Goal: Task Accomplishment & Management: Use online tool/utility

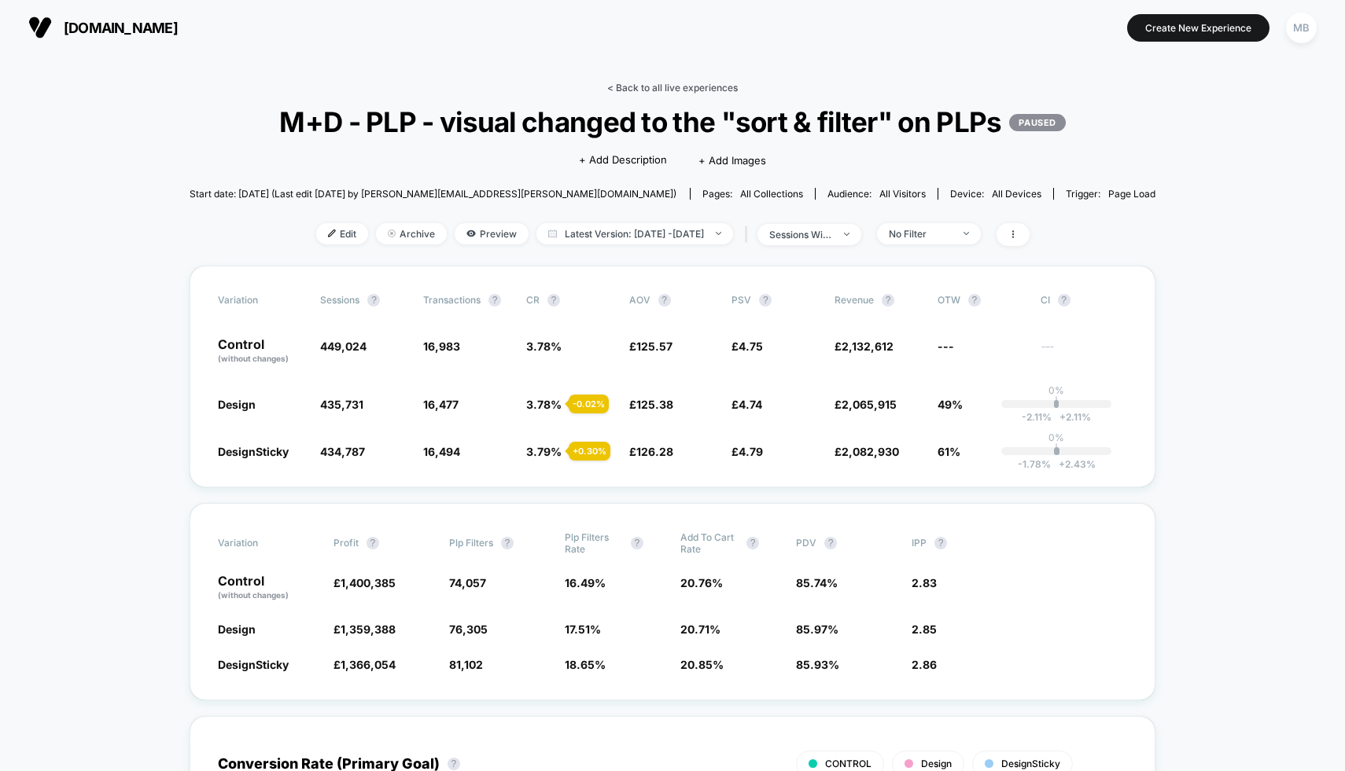
click at [649, 83] on link "< Back to all live experiences" at bounding box center [672, 88] width 131 height 12
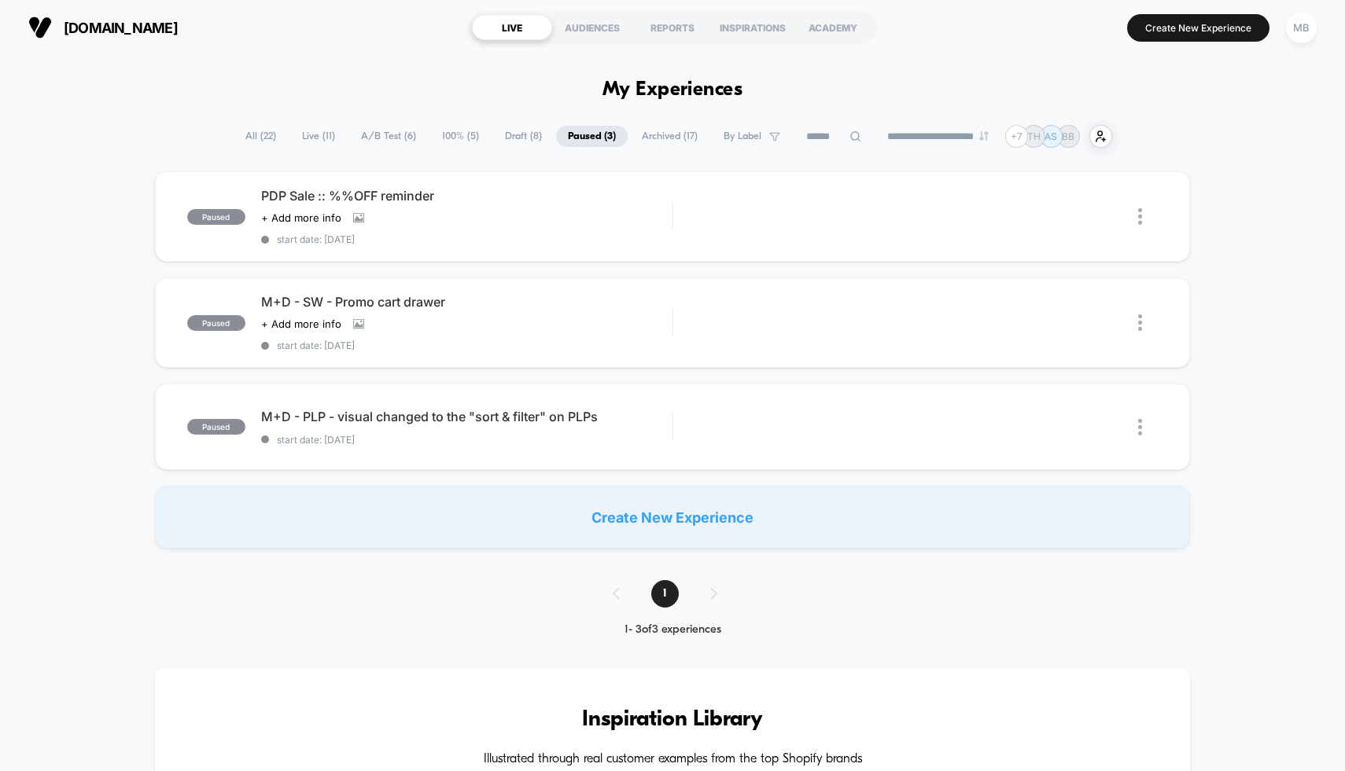
click at [502, 129] on span "Draft ( 8 )" at bounding box center [523, 136] width 61 height 21
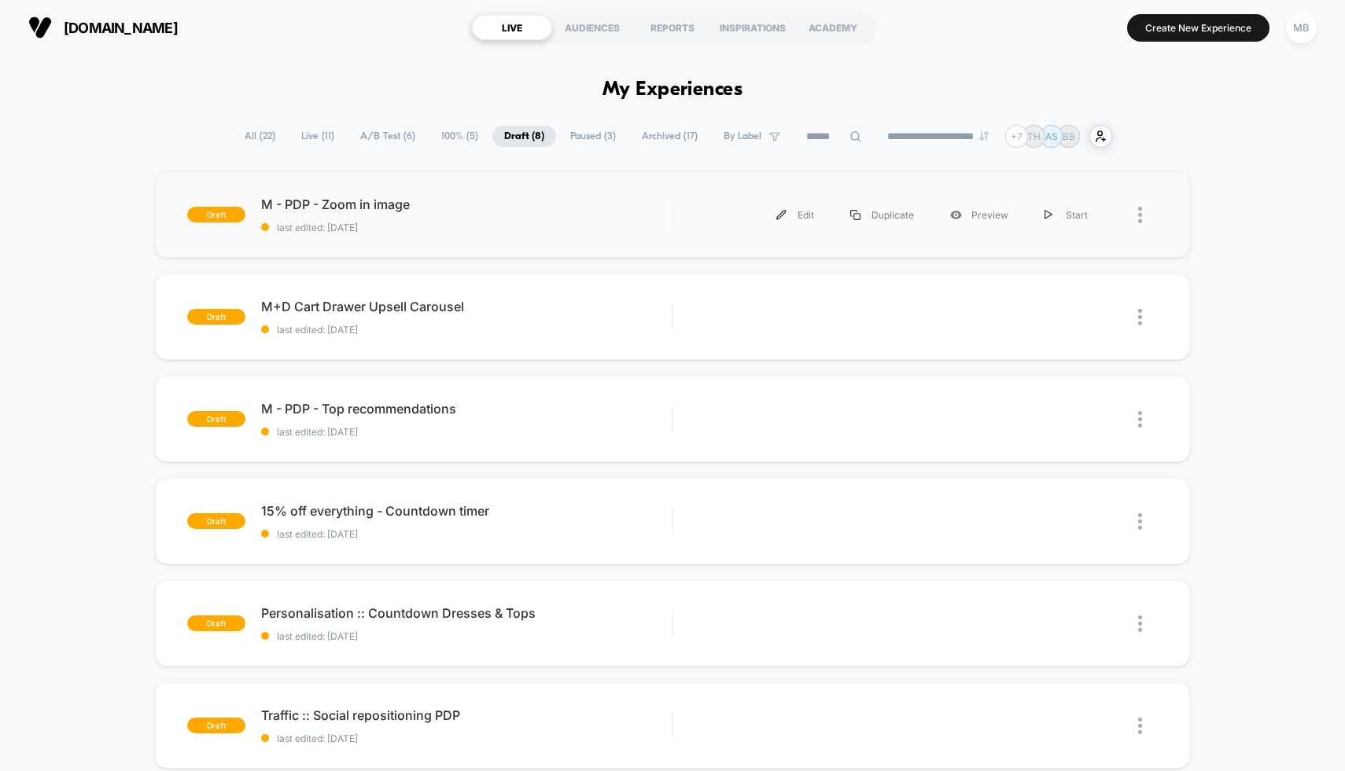
click at [414, 193] on div "draft M - PDP - Zoom in image last edited: [DATE] Edit Duplicate Preview Start" at bounding box center [673, 214] width 1036 height 86
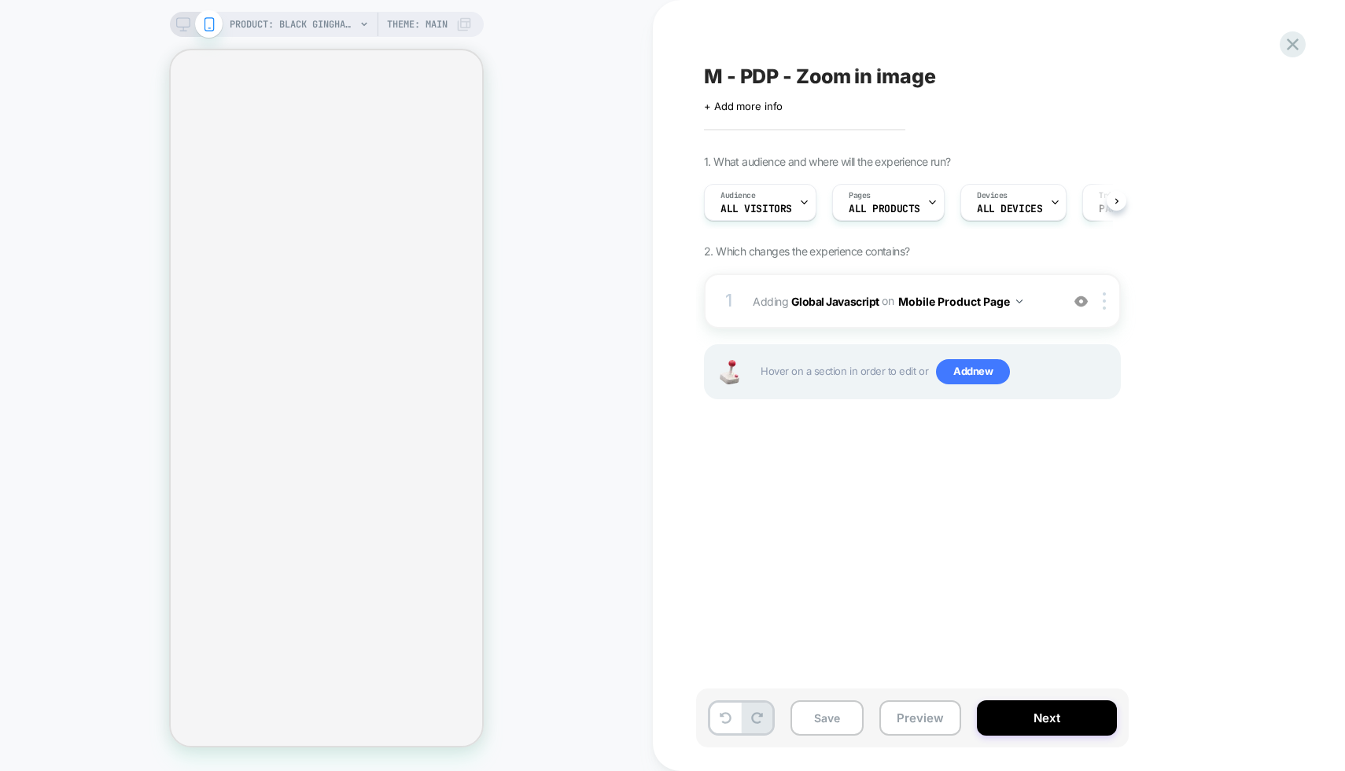
scroll to position [0, 1]
click at [832, 305] on b "Global Javascript" at bounding box center [835, 300] width 88 height 13
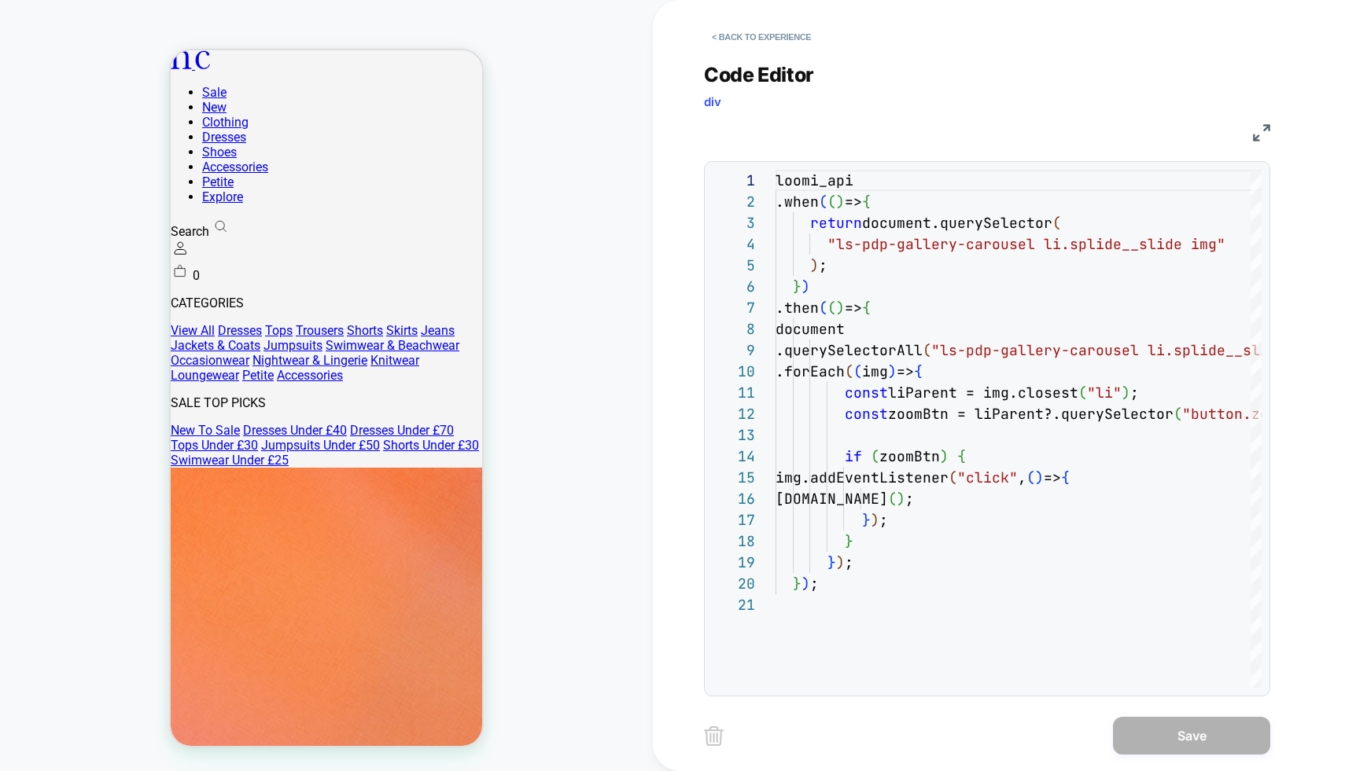
scroll to position [0, 0]
click at [776, 35] on button "< Back to experience" at bounding box center [761, 36] width 115 height 25
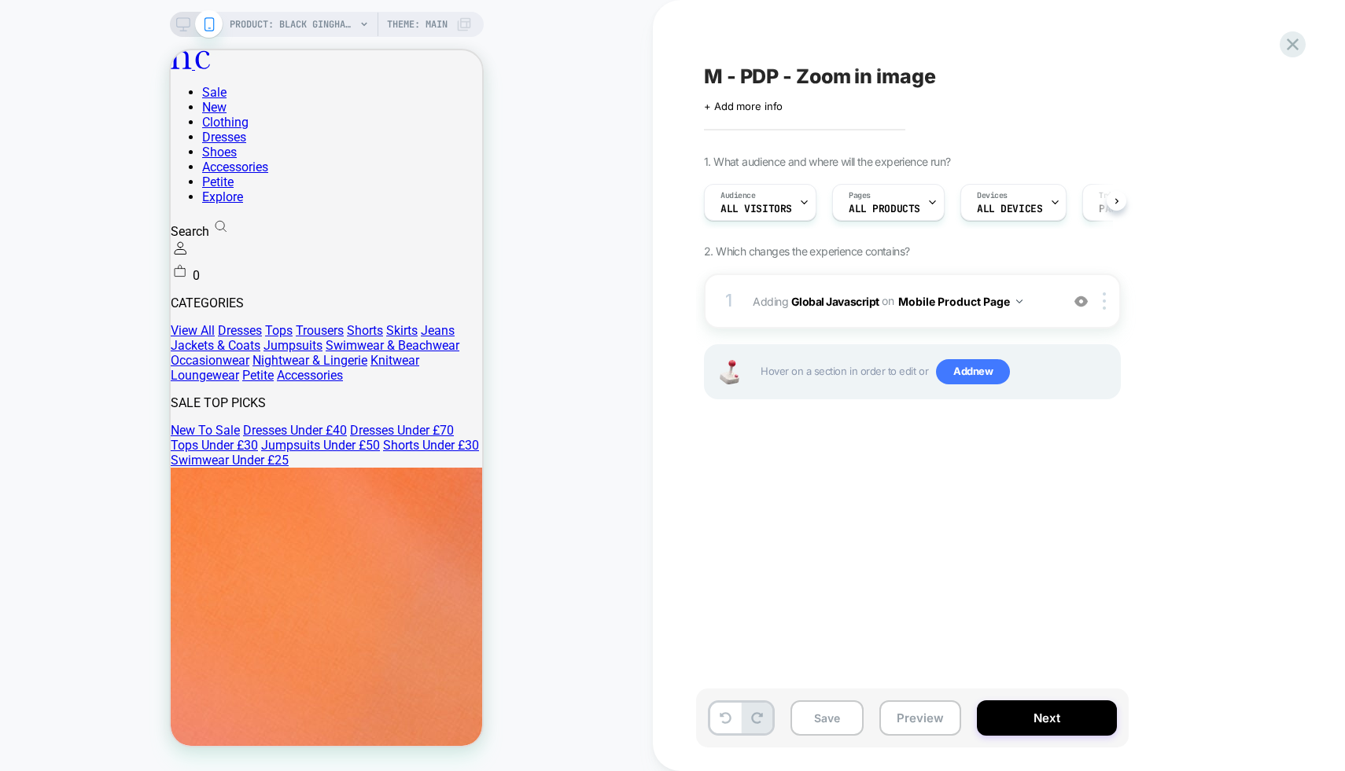
scroll to position [0, 1]
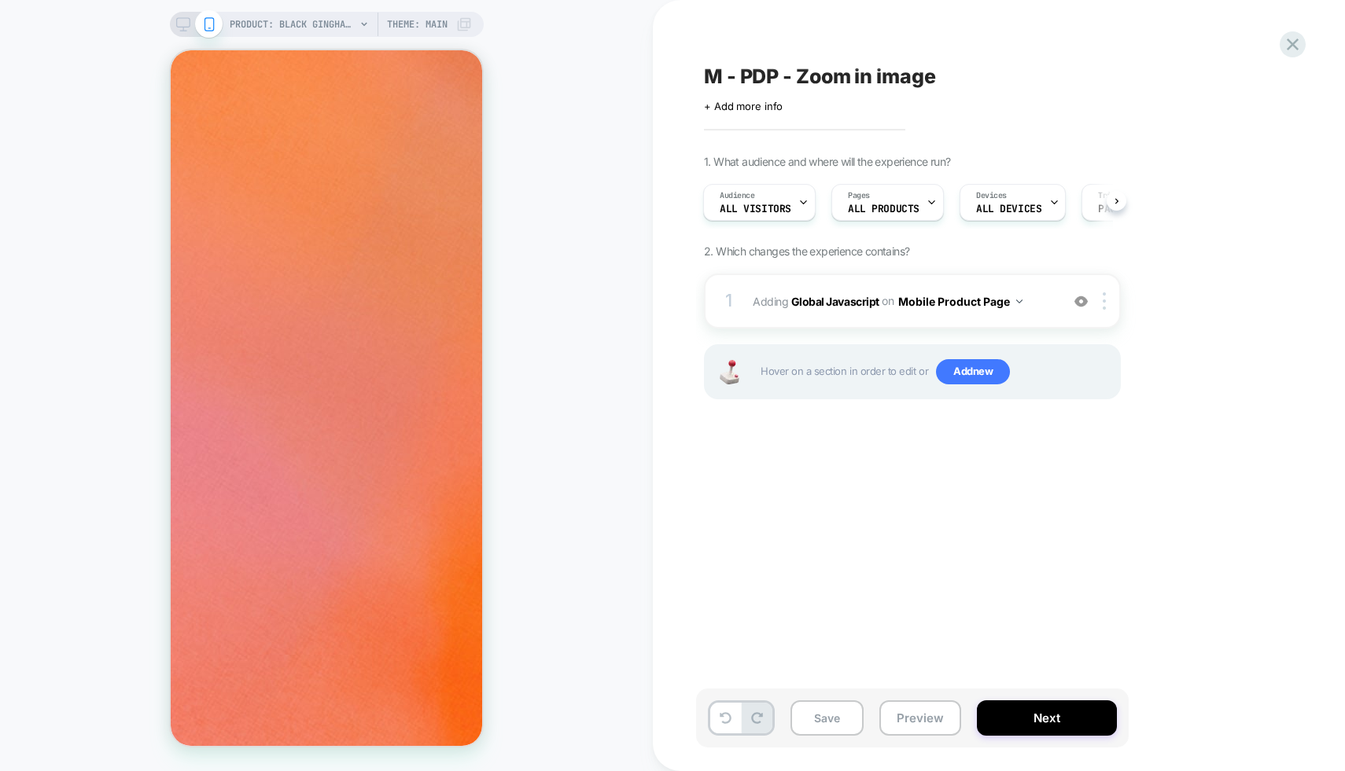
scroll to position [0, 0]
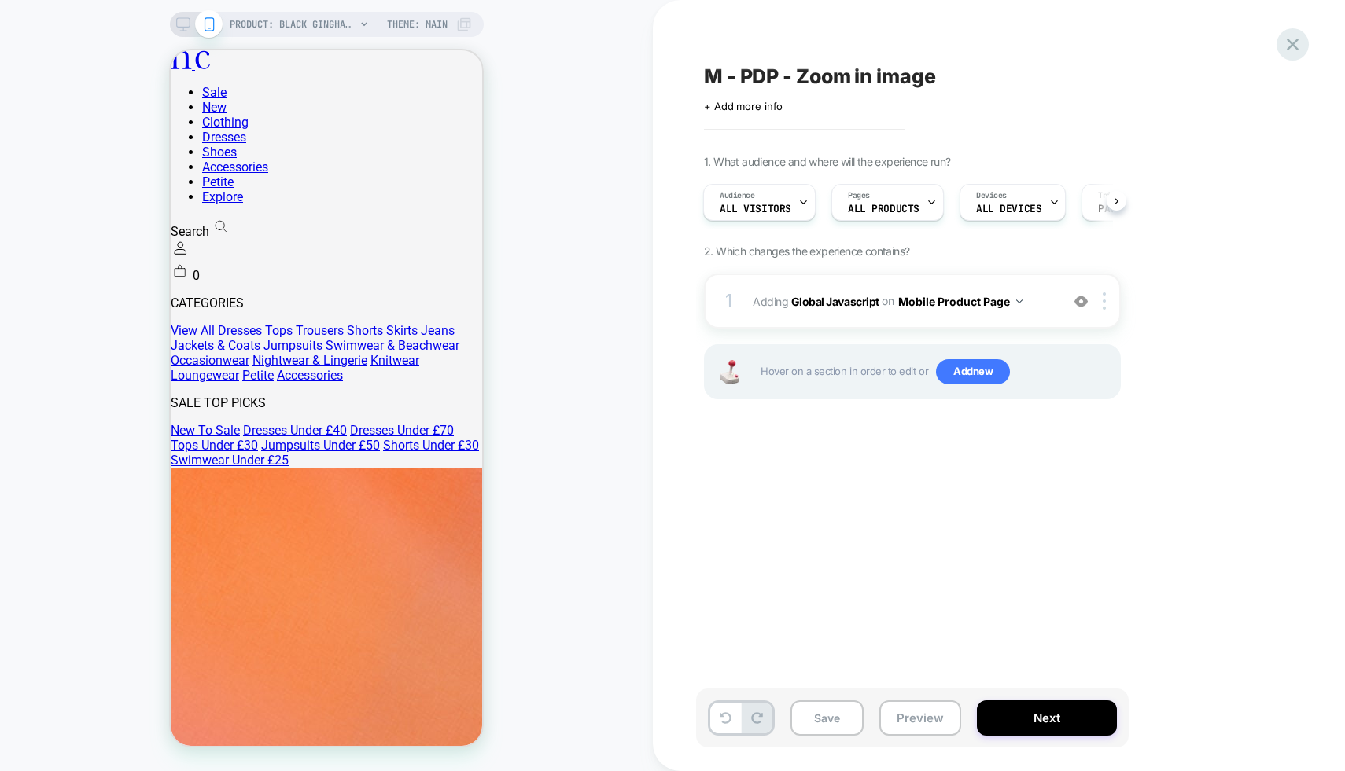
click at [1297, 43] on icon at bounding box center [1292, 44] width 21 height 21
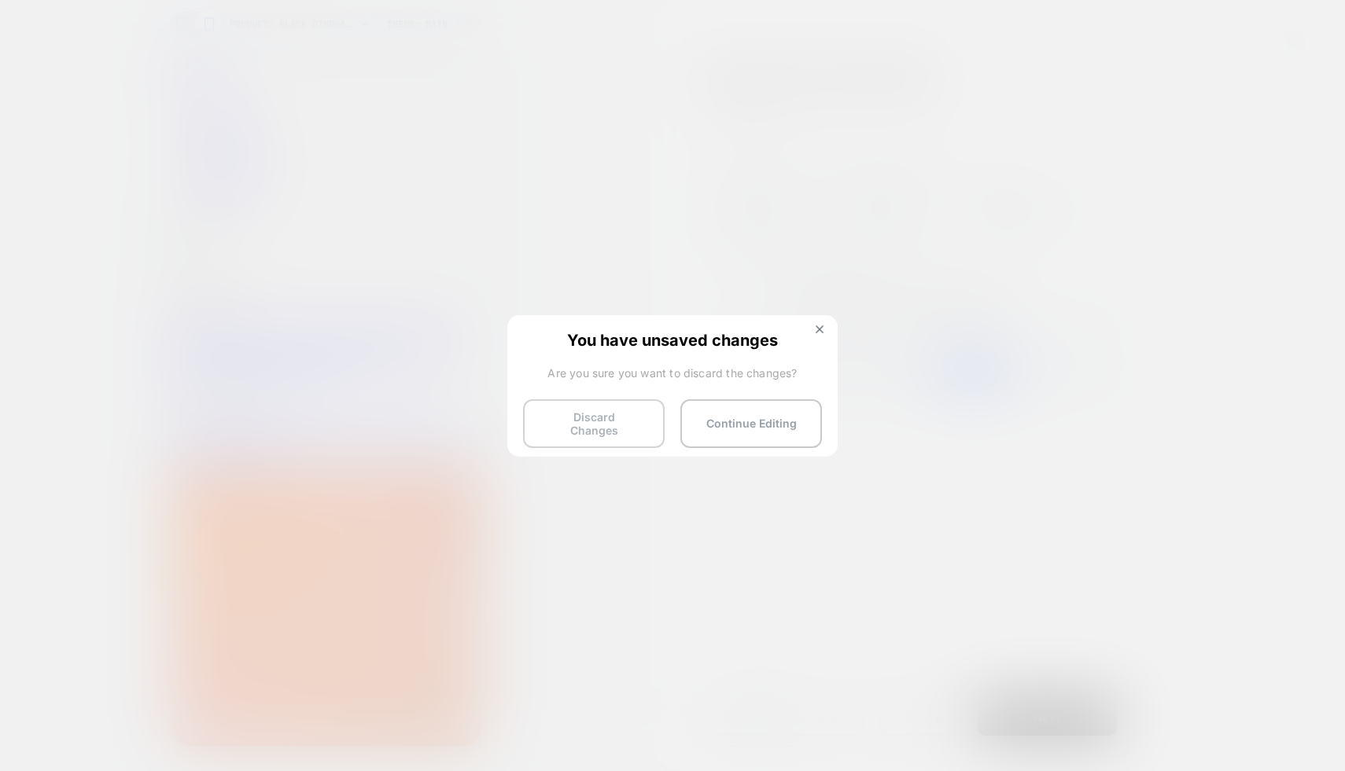
click at [598, 423] on button "Discard Changes" at bounding box center [594, 423] width 142 height 49
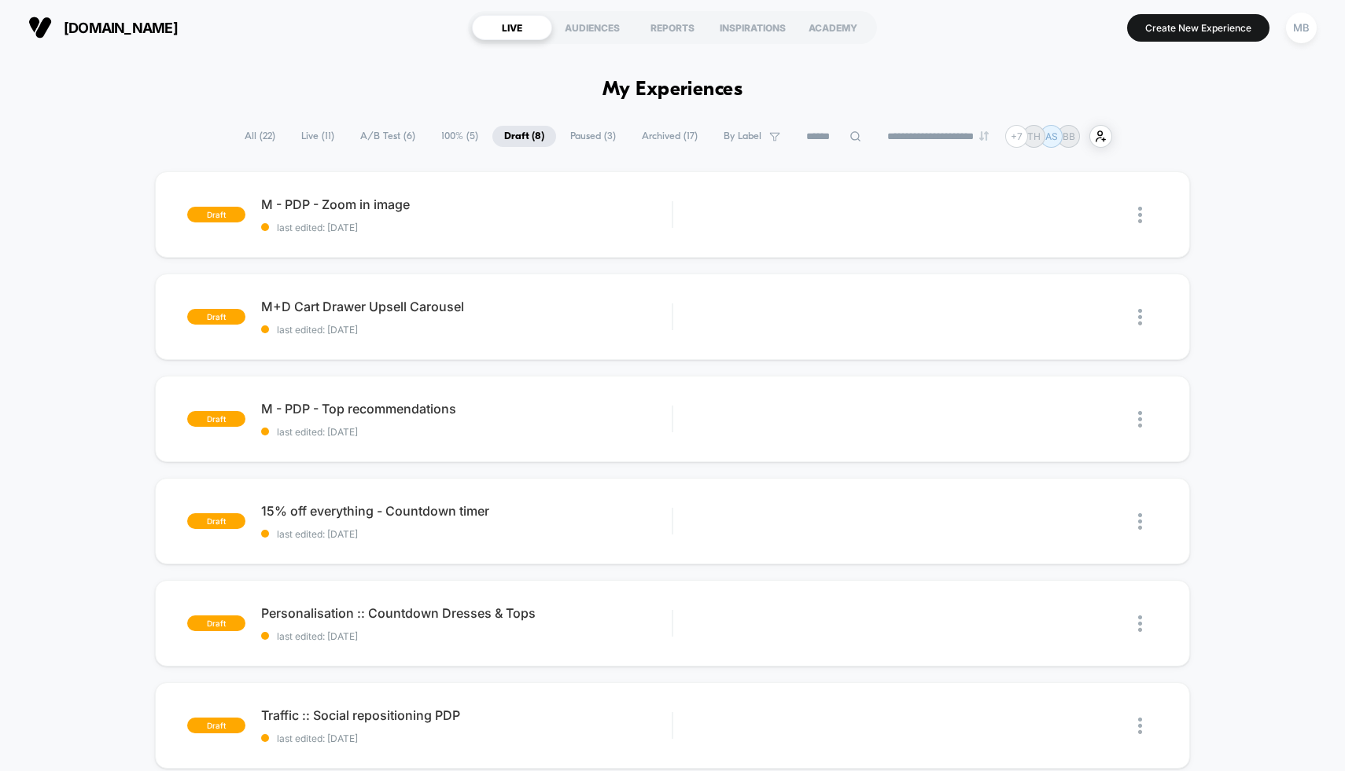
click at [372, 135] on span "A/B Test ( 6 )" at bounding box center [387, 136] width 79 height 21
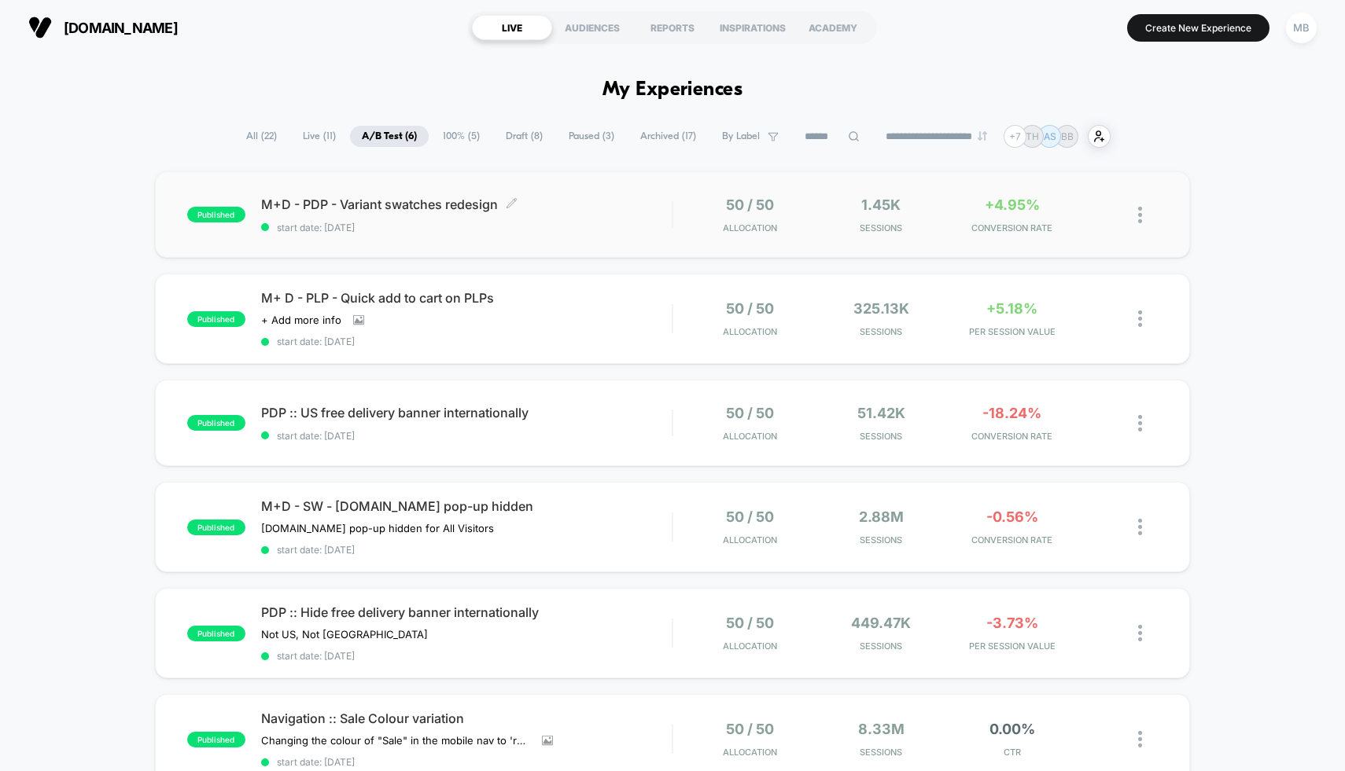
click at [607, 215] on div "M+D - PDP - Variant swatches redesign Click to edit experience details Click to…" at bounding box center [466, 215] width 411 height 37
